Goal: Task Accomplishment & Management: Manage account settings

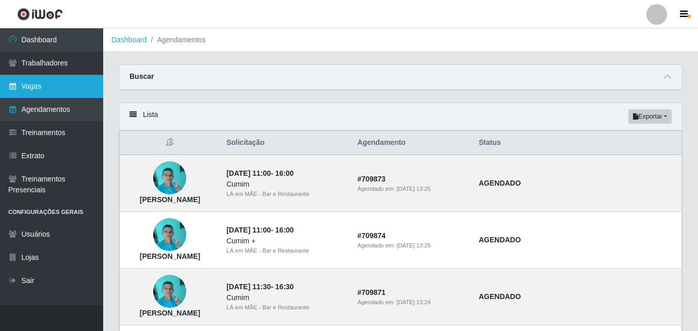
click at [32, 94] on link "Vagas" at bounding box center [51, 86] width 103 height 23
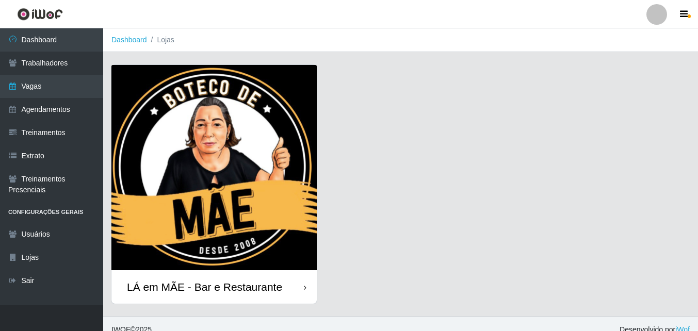
click at [270, 293] on div "LÁ em MÃE - Bar e Restaurante" at bounding box center [204, 287] width 155 height 13
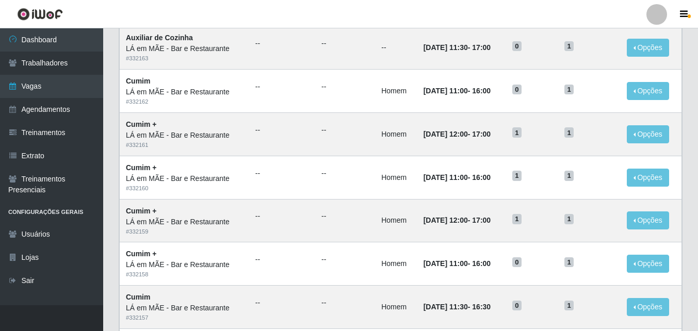
scroll to position [155, 0]
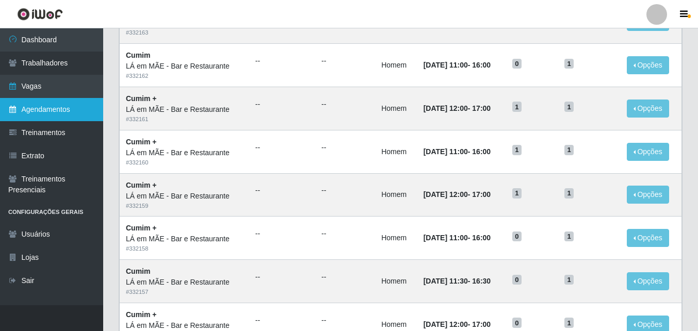
click at [28, 107] on link "Agendamentos" at bounding box center [51, 109] width 103 height 23
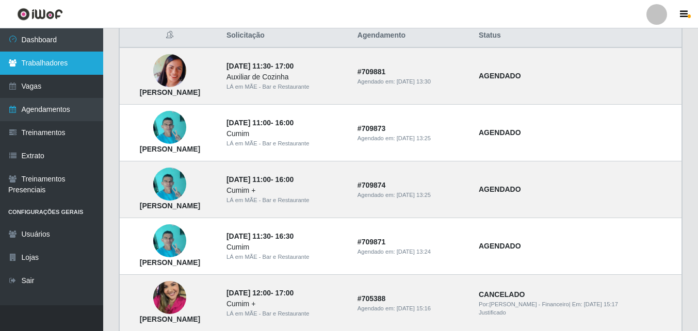
scroll to position [103, 0]
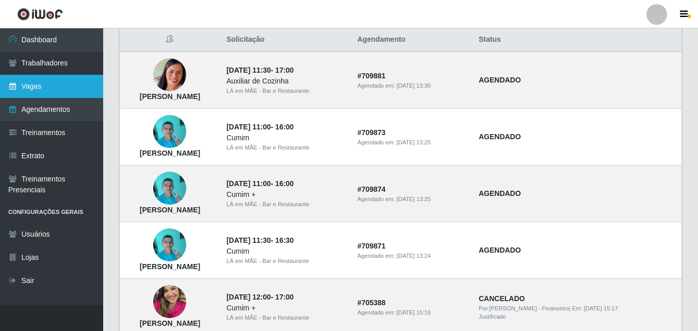
click at [37, 83] on link "Vagas" at bounding box center [51, 86] width 103 height 23
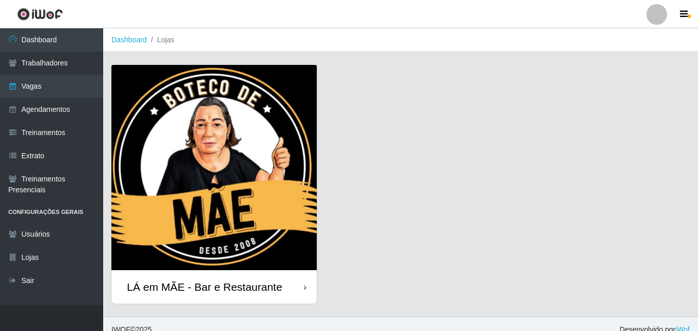
click at [221, 294] on div "LÁ em MÃE - Bar e Restaurante" at bounding box center [213, 287] width 205 height 34
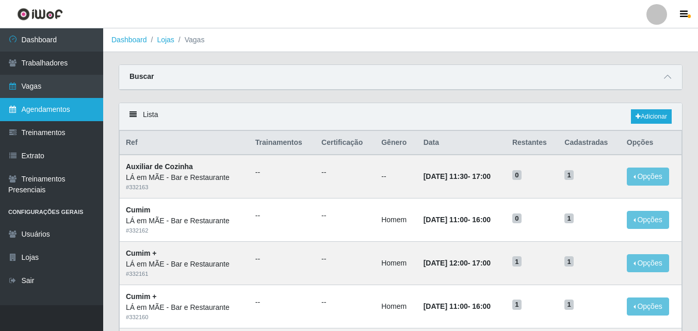
click at [56, 112] on link "Agendamentos" at bounding box center [51, 109] width 103 height 23
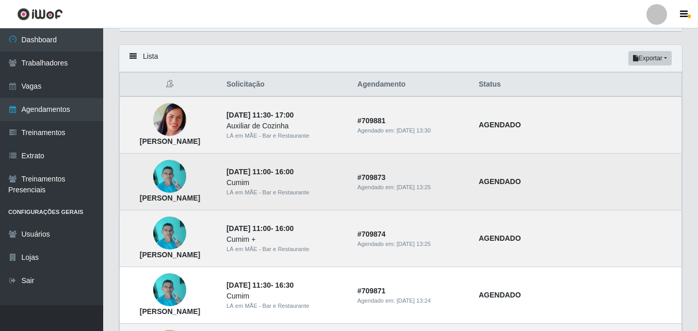
scroll to position [52, 0]
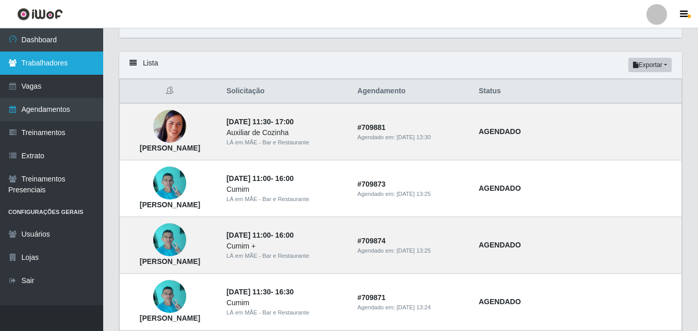
click at [54, 61] on link "Trabalhadores" at bounding box center [51, 63] width 103 height 23
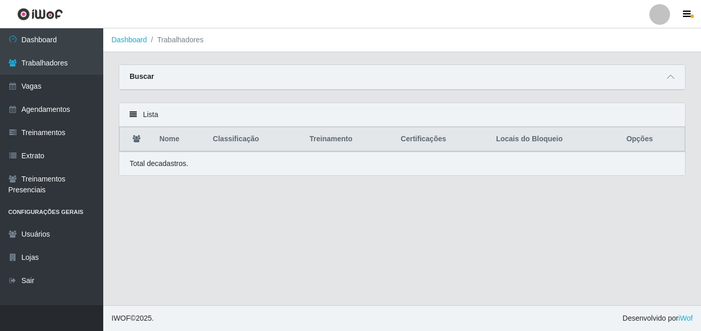
click at [133, 115] on icon at bounding box center [132, 114] width 7 height 7
click at [140, 117] on div "Lista" at bounding box center [401, 115] width 565 height 24
click at [152, 116] on div "Lista" at bounding box center [401, 115] width 565 height 24
click at [135, 115] on icon at bounding box center [132, 114] width 7 height 7
click at [669, 77] on icon at bounding box center [670, 76] width 7 height 7
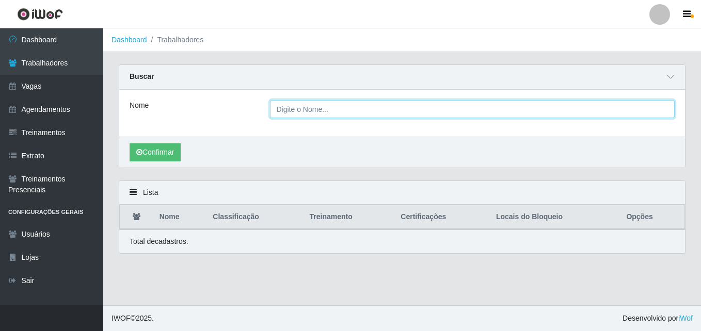
click at [349, 113] on input "Nome" at bounding box center [472, 109] width 405 height 18
type input "NAEDSON"
click at [129, 143] on button "Confirmar" at bounding box center [154, 152] width 51 height 18
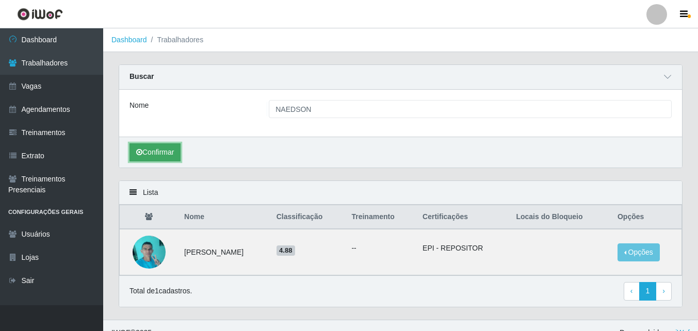
click at [155, 155] on button "Confirmar" at bounding box center [154, 152] width 51 height 18
click at [618, 256] on button "Opções" at bounding box center [639, 253] width 42 height 18
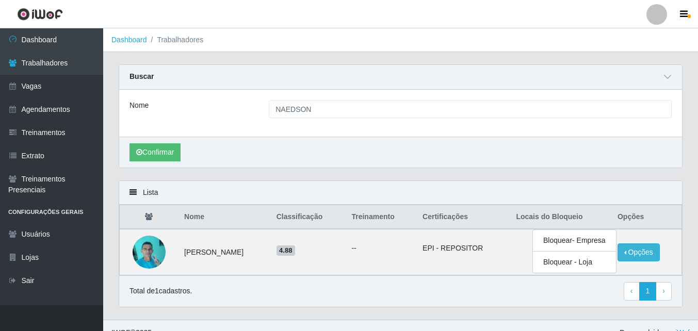
click at [575, 165] on div "Confirmar" at bounding box center [400, 152] width 563 height 31
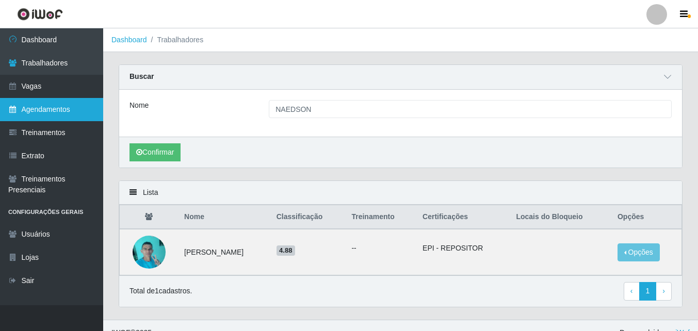
click at [59, 109] on link "Agendamentos" at bounding box center [51, 109] width 103 height 23
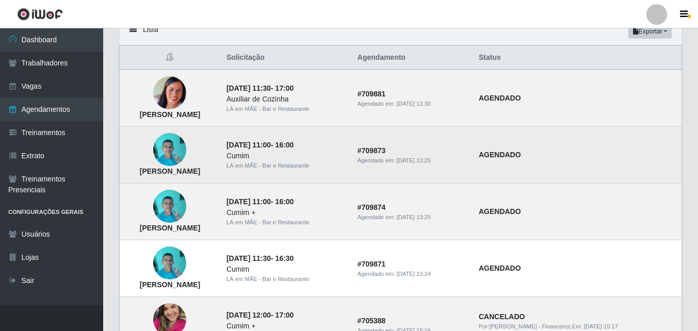
scroll to position [103, 0]
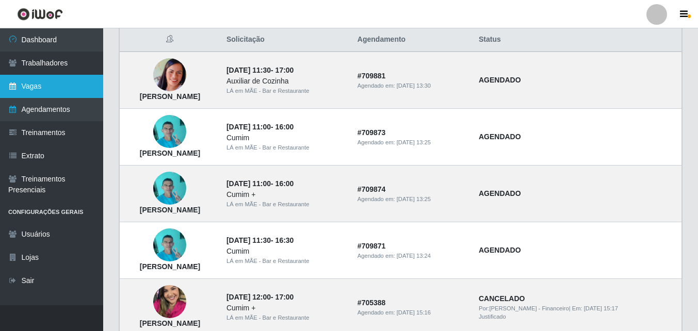
click at [42, 82] on link "Vagas" at bounding box center [51, 86] width 103 height 23
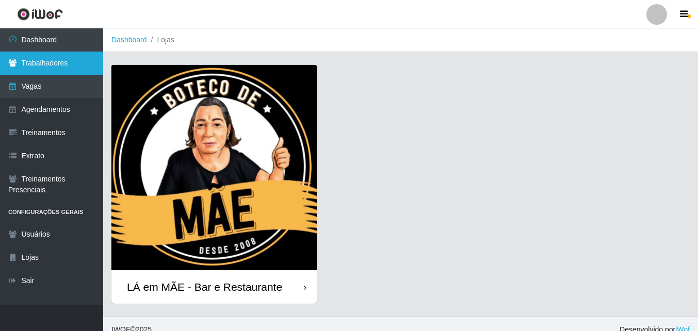
click at [68, 61] on link "Trabalhadores" at bounding box center [51, 63] width 103 height 23
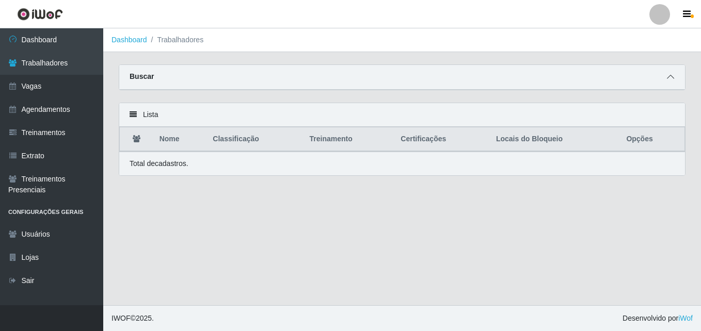
click at [673, 78] on icon at bounding box center [670, 76] width 7 height 7
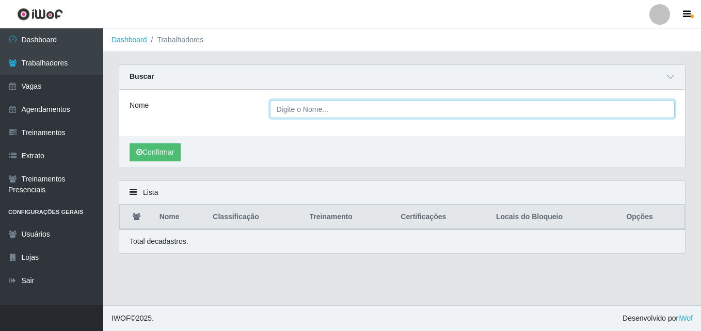
click at [305, 114] on input "Nome" at bounding box center [472, 109] width 405 height 18
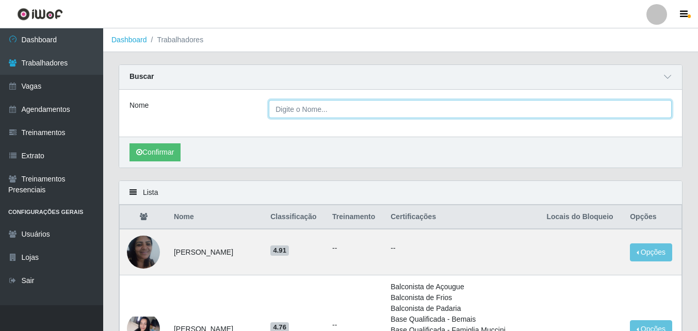
type input "NAEDSON"
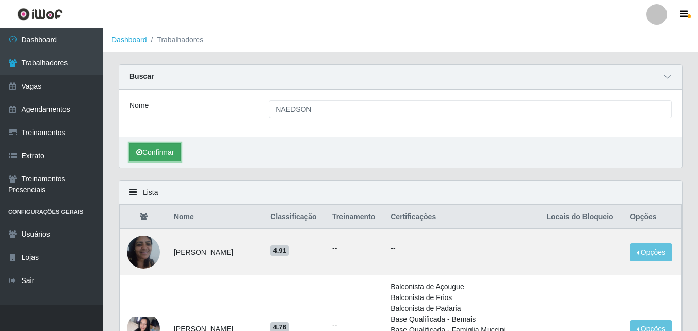
click at [166, 149] on button "Confirmar" at bounding box center [154, 152] width 51 height 18
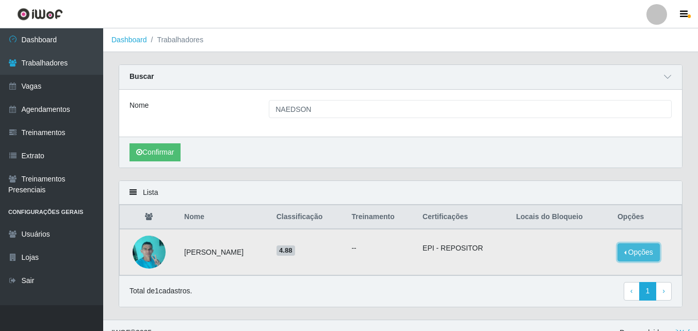
click at [620, 255] on button "Opções" at bounding box center [639, 253] width 42 height 18
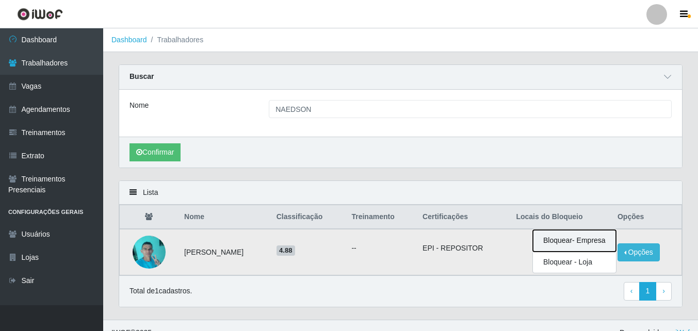
click at [600, 241] on button "Bloquear - Empresa" at bounding box center [574, 241] width 83 height 22
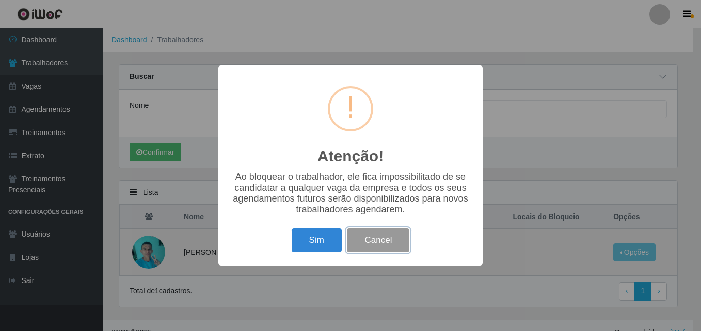
click at [361, 250] on button "Cancel" at bounding box center [378, 241] width 62 height 24
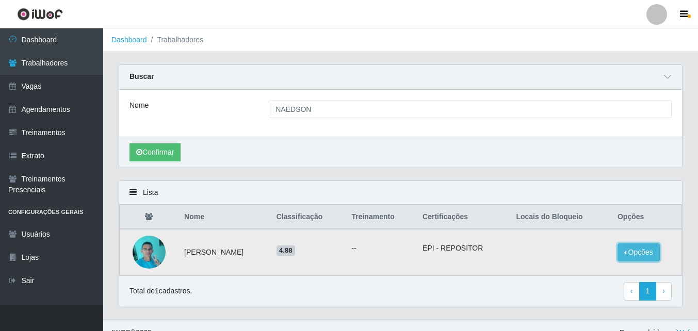
click at [619, 257] on button "Opções" at bounding box center [639, 253] width 42 height 18
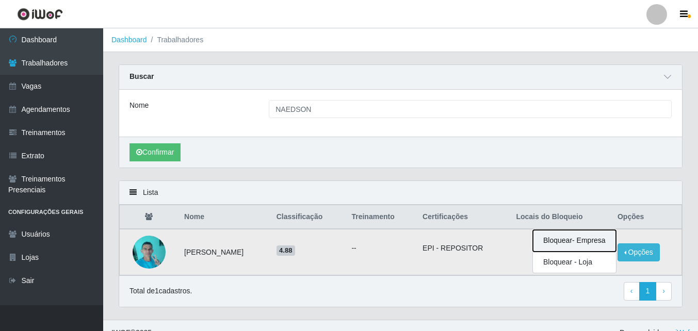
click at [584, 239] on button "Bloquear - Empresa" at bounding box center [574, 241] width 83 height 22
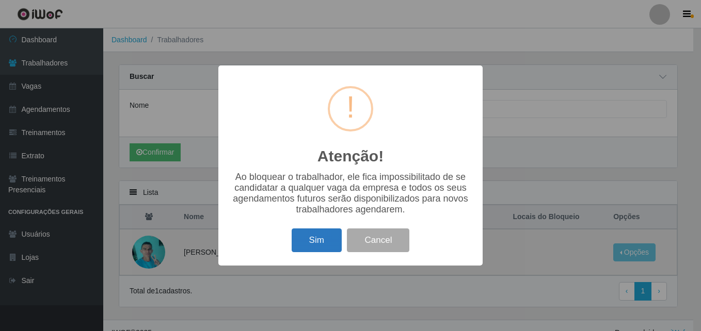
click at [309, 249] on button "Sim" at bounding box center [316, 241] width 50 height 24
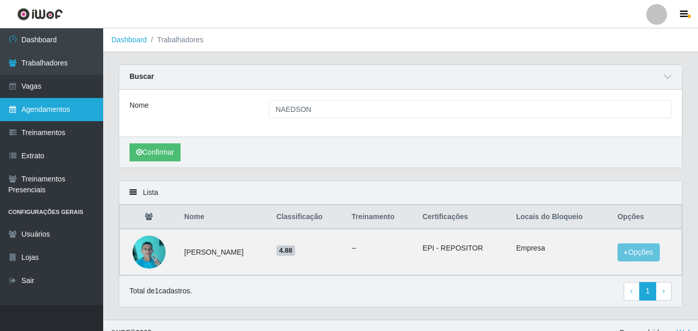
click at [31, 108] on link "Agendamentos" at bounding box center [51, 109] width 103 height 23
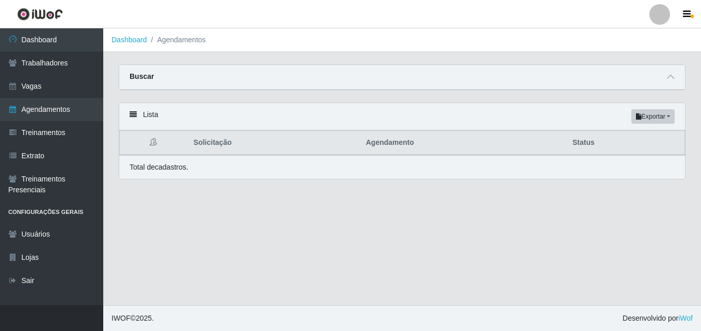
click at [259, 198] on main "Dashboard Agendamentos Carregando... Buscar Início em [GEOGRAPHIC_DATA] em Stat…" at bounding box center [401, 166] width 597 height 277
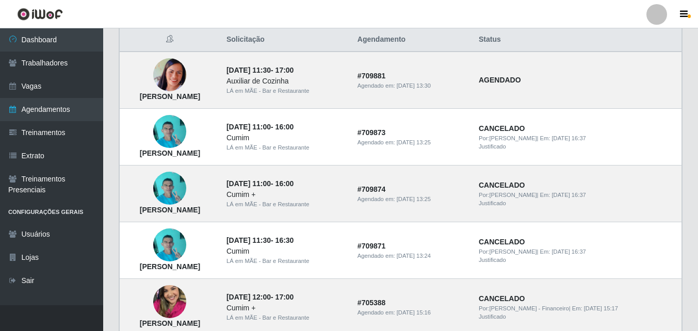
scroll to position [52, 0]
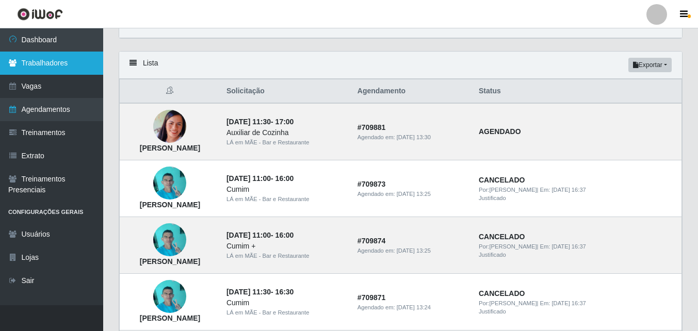
click at [41, 61] on link "Trabalhadores" at bounding box center [51, 63] width 103 height 23
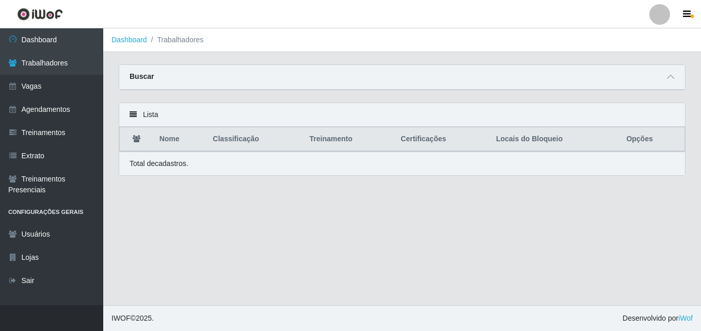
click at [146, 76] on strong "Buscar" at bounding box center [141, 76] width 24 height 8
click at [668, 78] on icon at bounding box center [670, 76] width 7 height 7
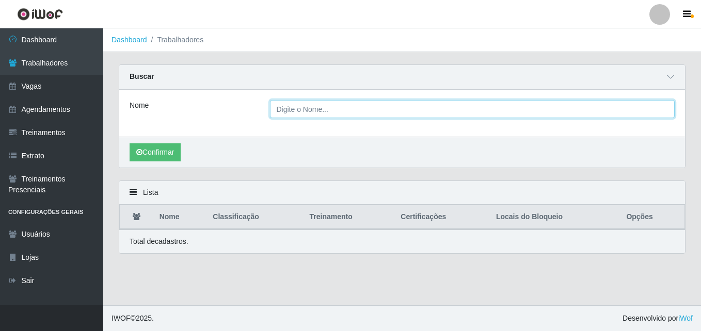
click at [299, 114] on input "Nome" at bounding box center [472, 109] width 405 height 18
type input "NAEDSON"
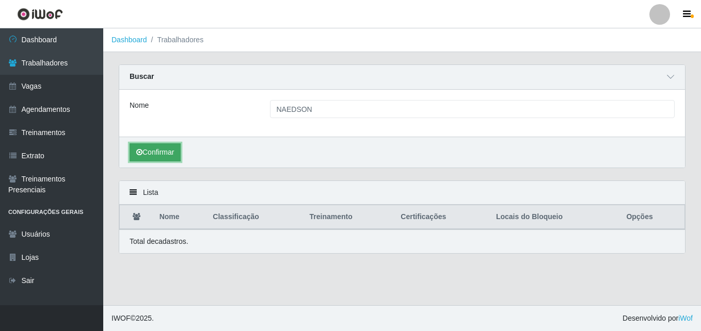
click at [163, 154] on button "Confirmar" at bounding box center [154, 152] width 51 height 18
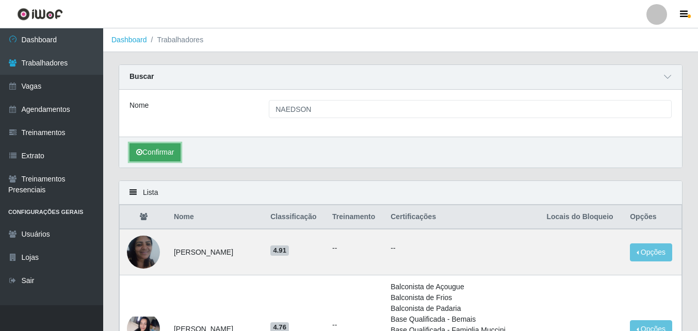
click at [171, 152] on button "Confirmar" at bounding box center [154, 152] width 51 height 18
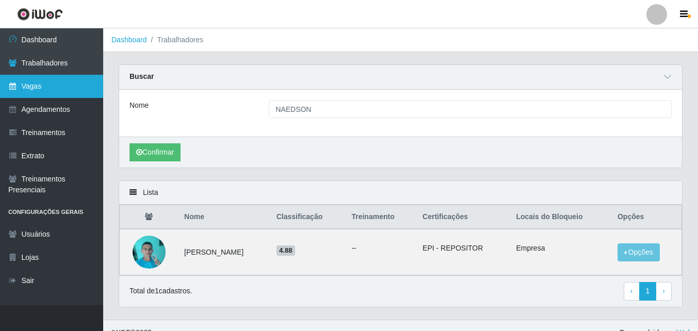
click at [42, 86] on link "Vagas" at bounding box center [51, 86] width 103 height 23
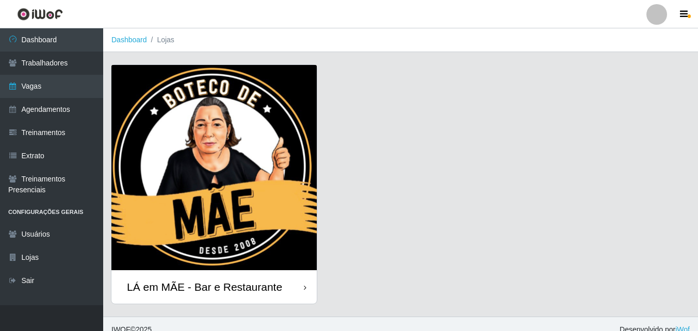
click at [228, 277] on div "LÁ em MÃE - Bar e Restaurante" at bounding box center [213, 287] width 205 height 34
